Goal: Register for event/course

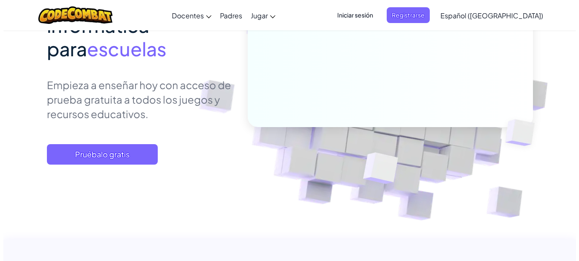
scroll to position [149, 0]
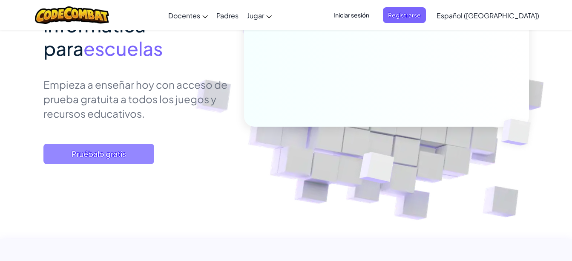
click at [125, 154] on span "Pruébalo gratis" at bounding box center [98, 154] width 111 height 20
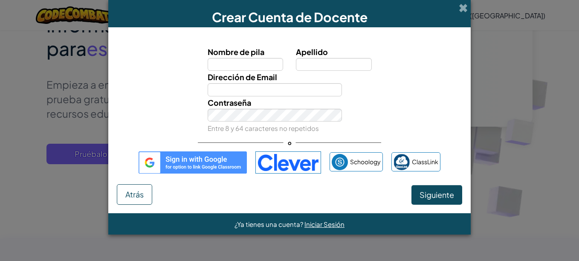
click at [217, 162] on img at bounding box center [193, 162] width 108 height 22
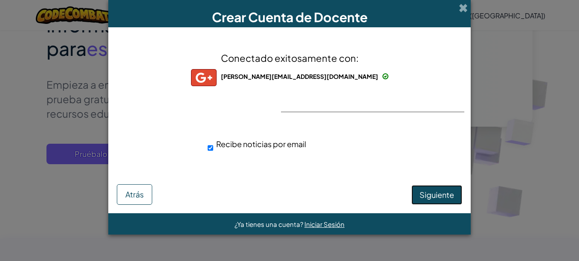
click at [438, 192] on span "Siguiente" at bounding box center [436, 195] width 35 height 10
select select "Peru"
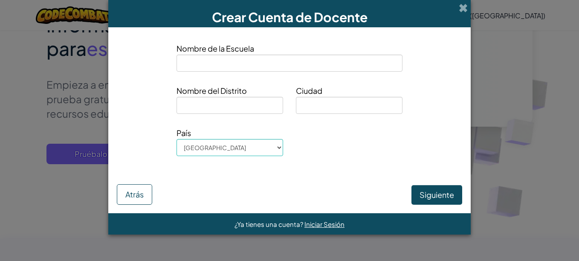
click at [254, 66] on input at bounding box center [289, 63] width 226 height 17
type input ","
type input "K'anchay Ñan"
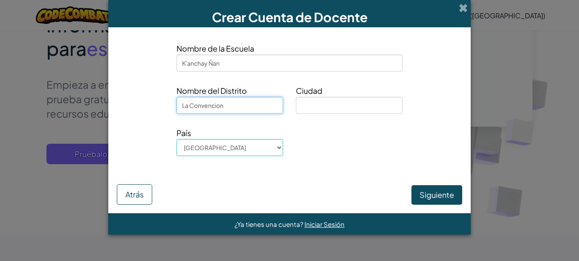
type input "La Convencion"
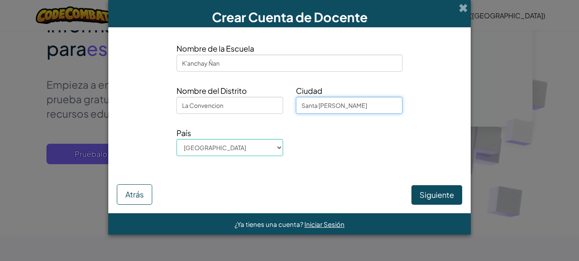
type input "Santa Teresa"
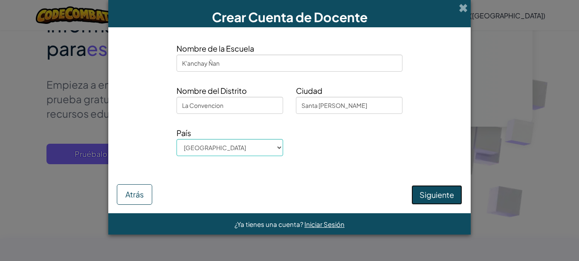
click at [431, 195] on button "Siguiente" at bounding box center [436, 195] width 51 height 20
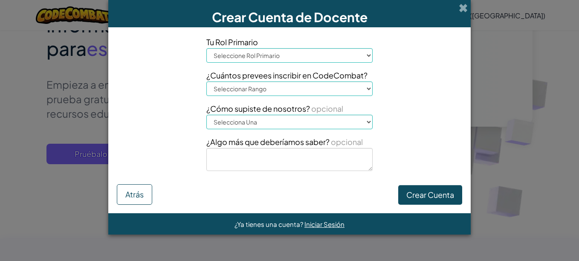
click at [330, 62] on select "Seleccione Rol Primario Director Padre Coordinador de tecnología Docente Tutor …" at bounding box center [289, 55] width 166 height 14
select select "Teacher"
click at [206, 48] on select "Seleccione Rol Primario Director Padre Coordinador de tecnología Docente Tutor …" at bounding box center [289, 55] width 166 height 14
click at [285, 92] on select "Seleccionar Rango 1-10 11-50 51-100 101-200 201-500 501-1000 1000+" at bounding box center [289, 88] width 166 height 14
select select "1-10"
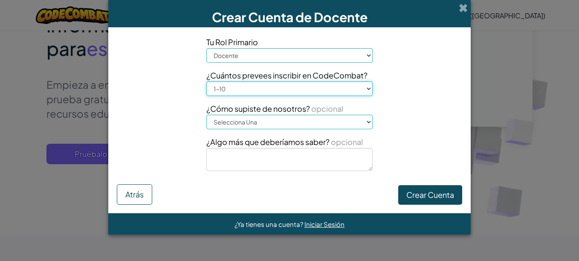
click at [206, 81] on select "Seleccionar Rango 1-10 11-50 51-100 101-200 201-500 501-1000 1000+" at bounding box center [289, 88] width 166 height 14
click at [265, 124] on select "Selecciona Una Conferencia (p. ej. ISTE) Code.org/Hour of Code Un Docente Un Ad…" at bounding box center [289, 122] width 166 height 14
select select "Google"
click at [206, 115] on select "Selecciona Una Conferencia (p. ej. ISTE) Code.org/Hour of Code Un Docente Un Ad…" at bounding box center [289, 122] width 166 height 14
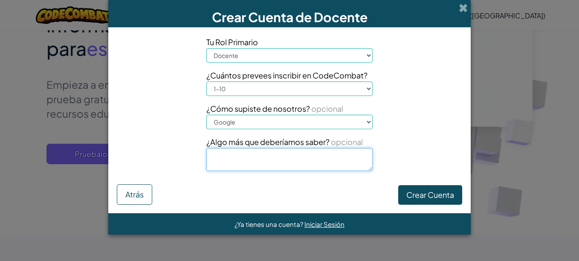
click at [270, 162] on textarea at bounding box center [289, 159] width 166 height 23
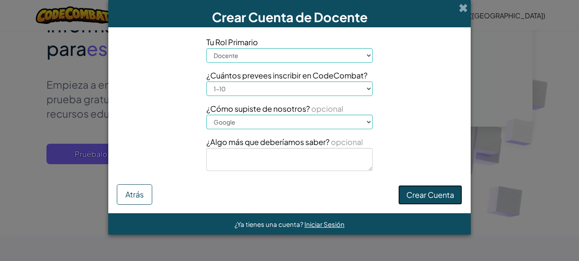
click at [424, 191] on button "Crear Cuenta" at bounding box center [430, 195] width 64 height 20
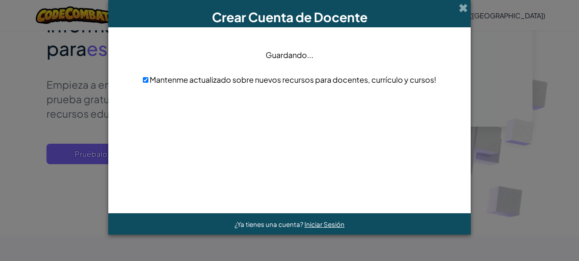
click at [232, 81] on span "Mantenme actualizado sobre nuevos recursos para docentes, currículo y cursos!" at bounding box center [292, 80] width 288 height 10
click at [146, 81] on input "checkbox" at bounding box center [146, 80] width 6 height 6
click at [145, 81] on input "checkbox" at bounding box center [146, 80] width 6 height 6
checkbox input "true"
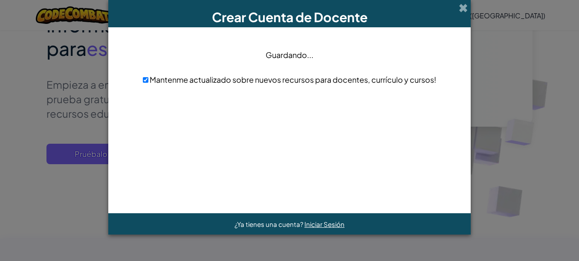
click at [304, 135] on div at bounding box center [289, 151] width 345 height 106
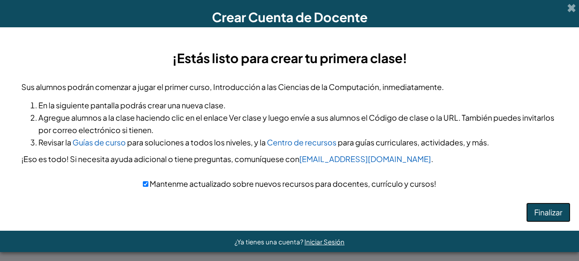
click at [535, 215] on button "Finalizar" at bounding box center [548, 212] width 44 height 20
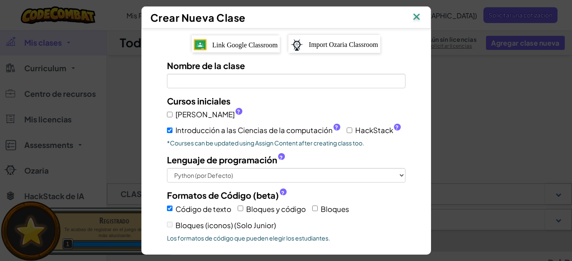
scroll to position [149, 0]
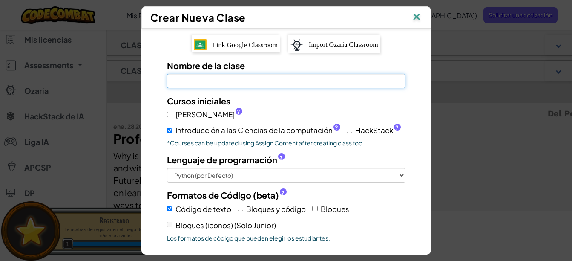
click at [309, 83] on input "Nombre de la clase El campo es obligatorio" at bounding box center [286, 81] width 239 height 14
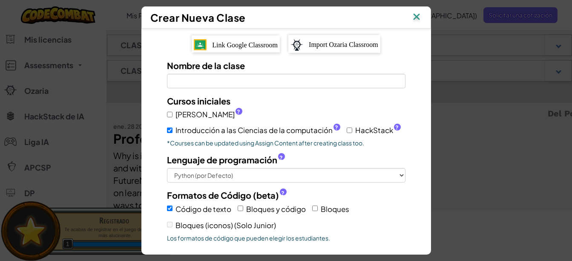
click at [420, 17] on img at bounding box center [416, 17] width 11 height 13
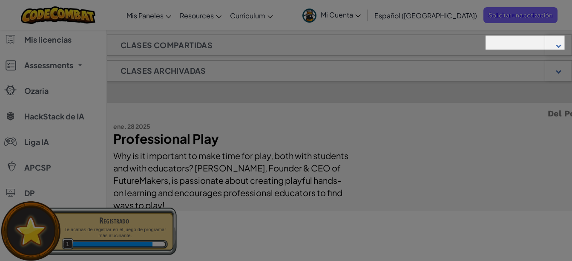
scroll to position [0, 0]
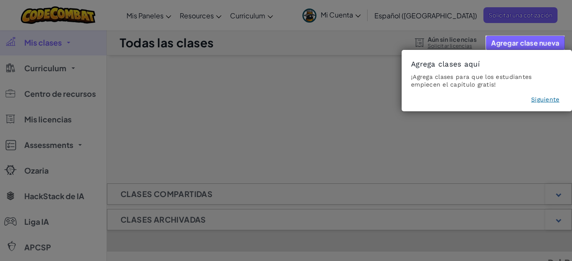
click at [555, 97] on button "Siguiente" at bounding box center [546, 99] width 28 height 9
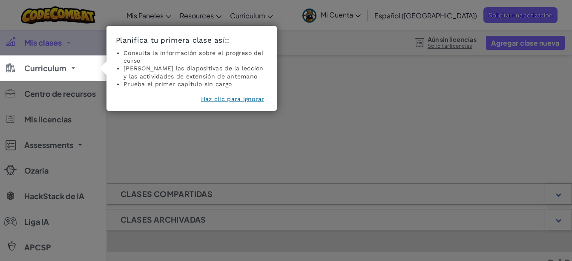
click at [222, 98] on button "Haz clic para ignorar" at bounding box center [233, 99] width 64 height 9
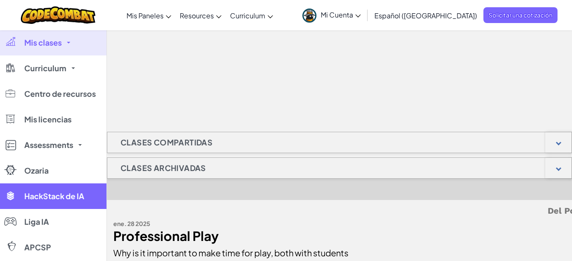
scroll to position [51, 0]
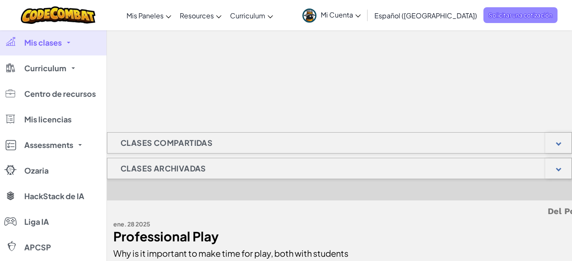
click at [521, 11] on span "Solicitar una cotización" at bounding box center [521, 15] width 74 height 16
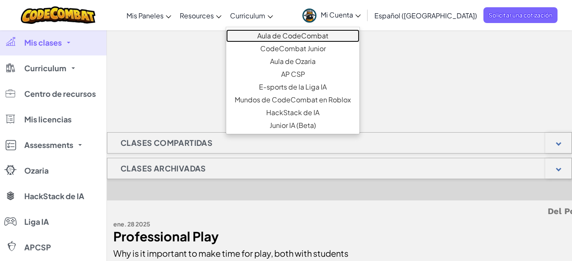
click at [287, 35] on link "Aula de CodeCombat" at bounding box center [292, 35] width 133 height 13
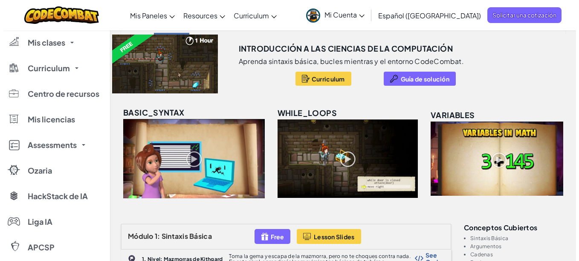
scroll to position [46, 0]
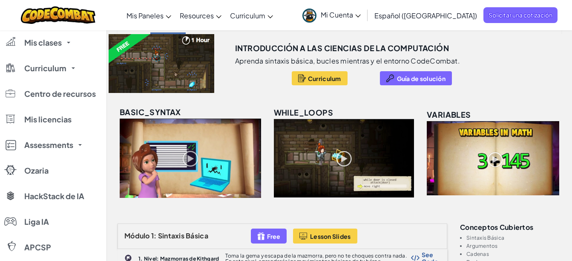
click at [304, 153] on img at bounding box center [344, 158] width 140 height 78
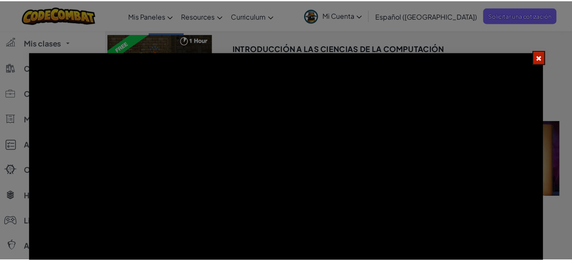
scroll to position [45, 6]
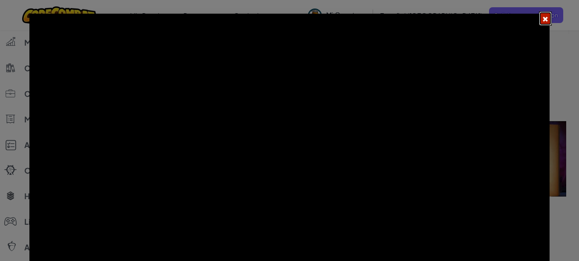
click at [539, 17] on button at bounding box center [545, 19] width 13 height 14
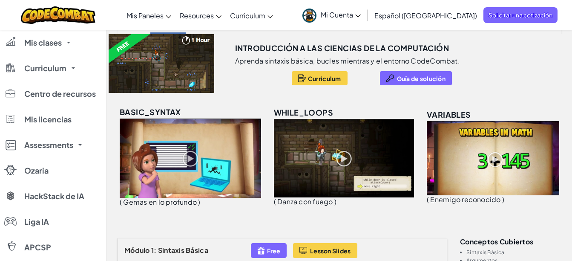
scroll to position [123, 0]
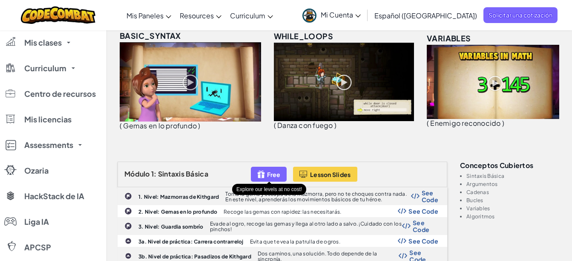
click at [264, 174] on img at bounding box center [261, 174] width 8 height 10
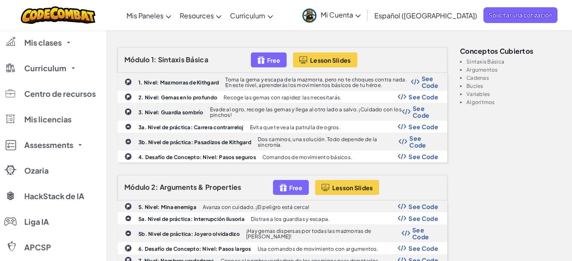
scroll to position [237, 0]
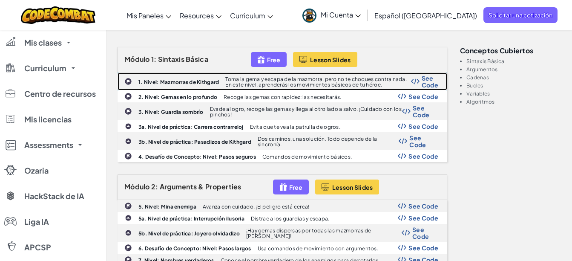
click at [427, 81] on span "See Code" at bounding box center [430, 82] width 17 height 14
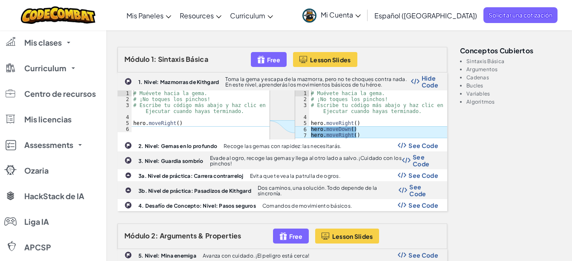
type textarea "hero.moveRight()"
click at [324, 133] on div "# Muévete hacia la gema. # ¡No toques los pinchos! # Escribe tu código más abaj…" at bounding box center [378, 120] width 138 height 60
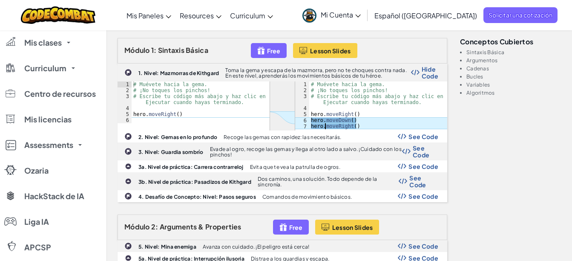
scroll to position [249, 0]
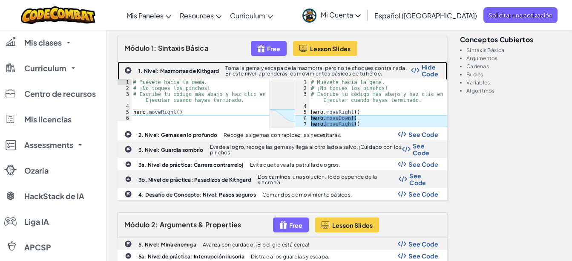
click at [273, 69] on p "Toma la gema y escapa de la mazmorra, pero no te choques contra nada. En este n…" at bounding box center [318, 70] width 185 height 11
